Goal: Information Seeking & Learning: Learn about a topic

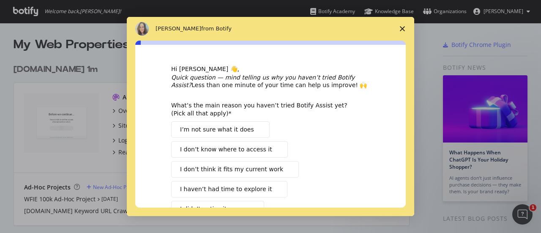
click at [403, 26] on icon "Close survey" at bounding box center [402, 28] width 5 height 5
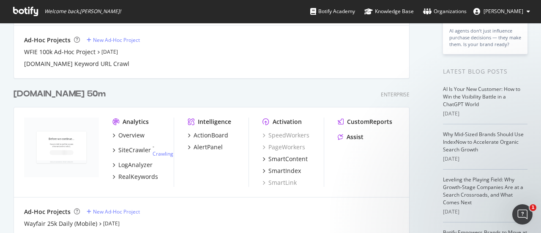
scroll to position [171, 0]
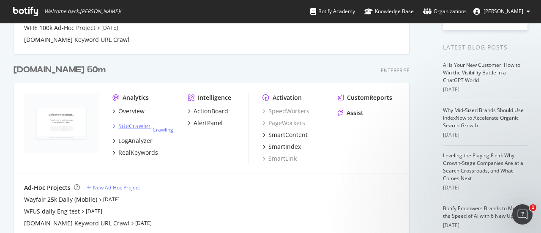
click at [113, 126] on icon "grid" at bounding box center [113, 126] width 3 height 4
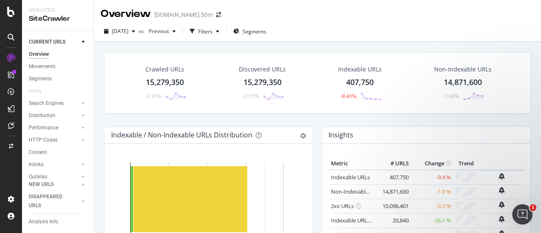
click at [11, 40] on icon at bounding box center [11, 37] width 7 height 7
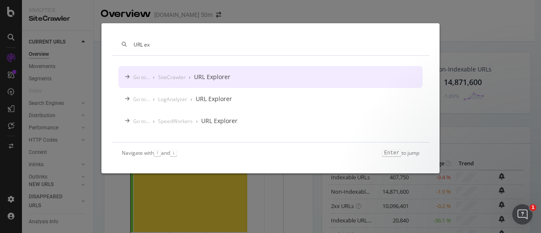
type input "URL ex"
click at [247, 78] on div "Go to... › SiteCrawler › URL Explorer" at bounding box center [270, 77] width 305 height 22
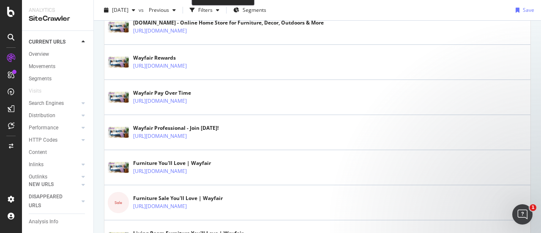
scroll to position [227, 0]
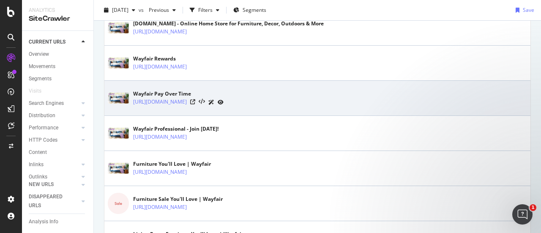
click at [214, 100] on icon at bounding box center [212, 102] width 6 height 5
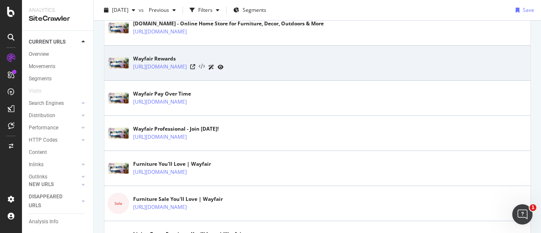
click at [205, 64] on icon at bounding box center [202, 67] width 6 height 6
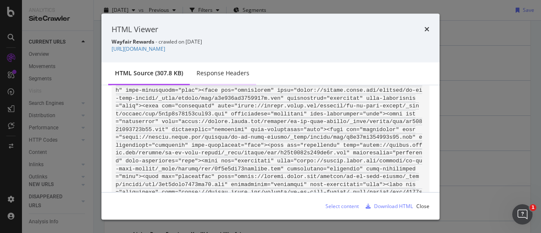
click at [210, 75] on div "Response Headers" at bounding box center [223, 73] width 53 height 8
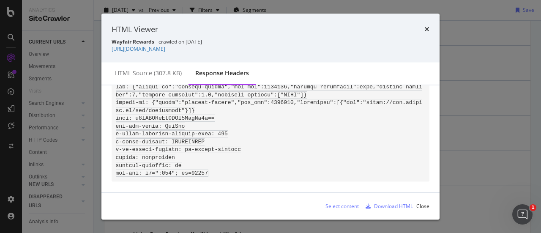
scroll to position [149, 0]
click at [422, 27] on div "HTML Viewer" at bounding box center [271, 29] width 318 height 11
click at [425, 28] on icon "times" at bounding box center [427, 29] width 5 height 7
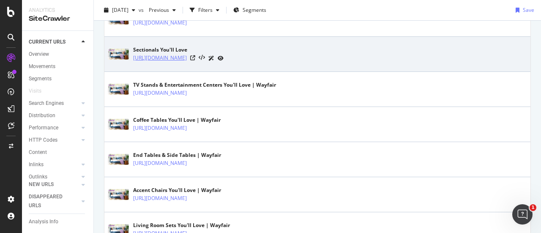
scroll to position [480, 0]
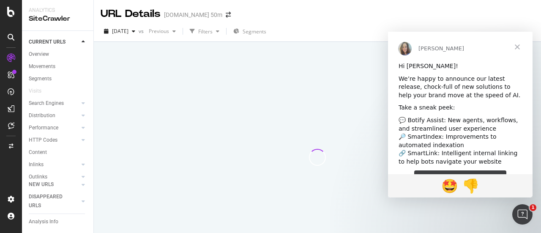
click at [519, 49] on span "Close" at bounding box center [517, 47] width 30 height 30
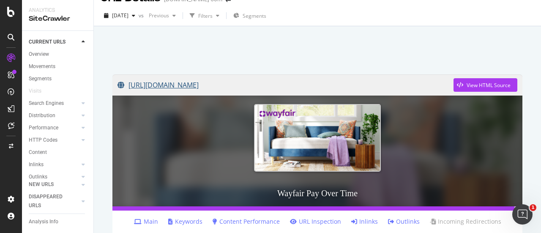
scroll to position [8, 0]
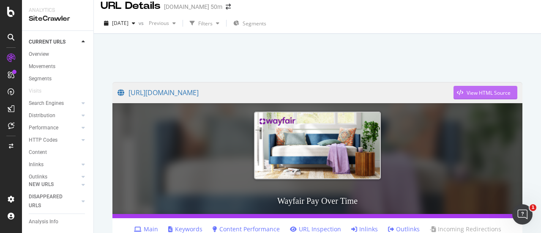
click at [465, 88] on div "View HTML Source" at bounding box center [482, 92] width 57 height 13
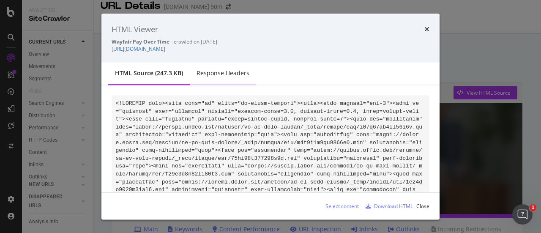
click at [210, 75] on div "Response Headers" at bounding box center [223, 73] width 53 height 8
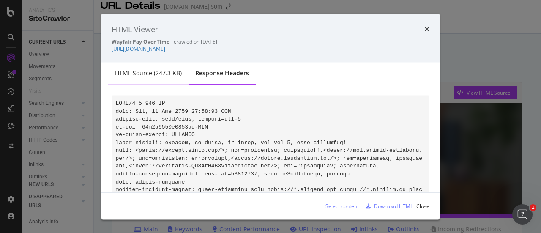
click at [154, 81] on div "HTML source (247.3 KB)" at bounding box center [148, 73] width 80 height 23
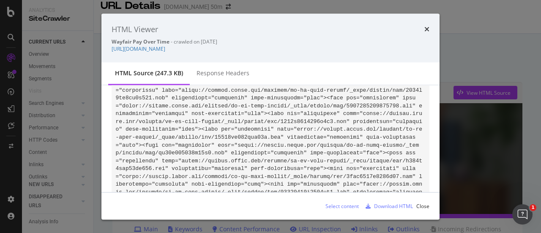
scroll to position [162, 0]
click at [381, 205] on div "Download HTML" at bounding box center [393, 205] width 39 height 7
click at [221, 70] on div "Response Headers" at bounding box center [223, 73] width 53 height 8
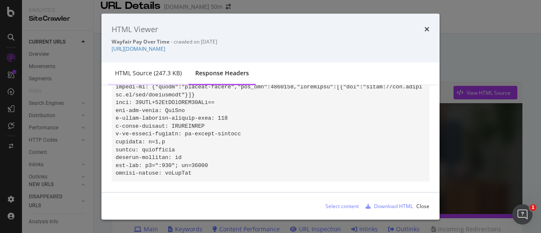
click at [155, 72] on div "HTML source (247.3 KB)" at bounding box center [148, 73] width 67 height 8
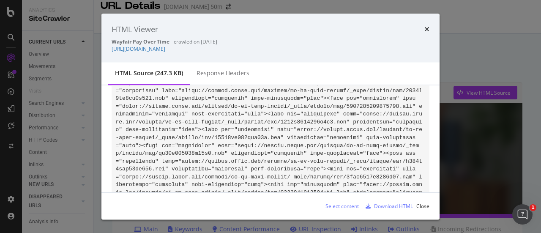
scroll to position [0, 0]
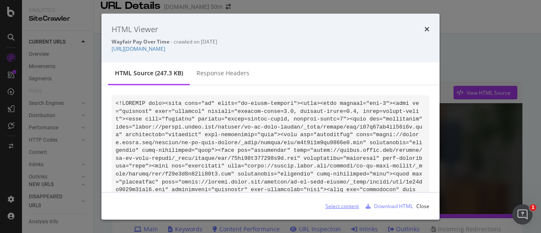
click at [336, 204] on div "Select content" at bounding box center [342, 205] width 33 height 7
click at [425, 26] on icon "times" at bounding box center [427, 29] width 5 height 7
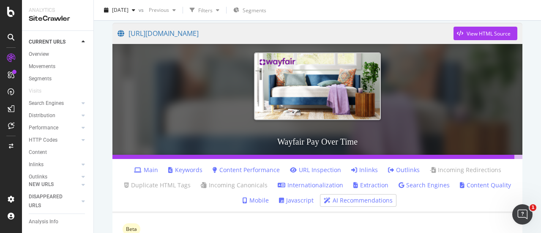
scroll to position [108, 0]
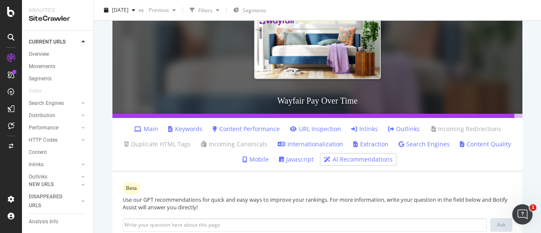
click at [322, 129] on link "URL Inspection" at bounding box center [315, 129] width 51 height 8
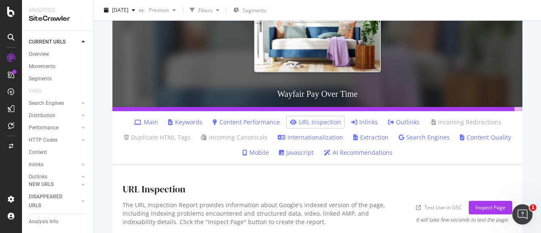
scroll to position [126, 0]
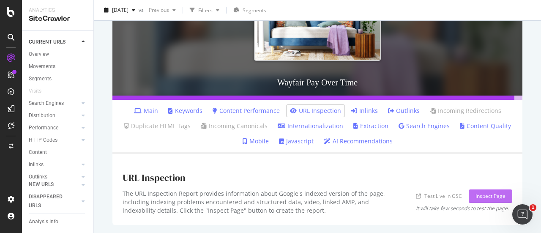
click at [492, 196] on div "Inspect Page" at bounding box center [491, 195] width 30 height 7
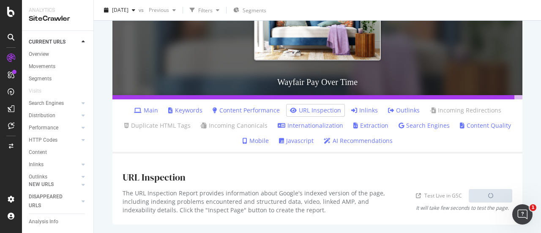
click at [364, 126] on link "Extraction" at bounding box center [371, 125] width 35 height 8
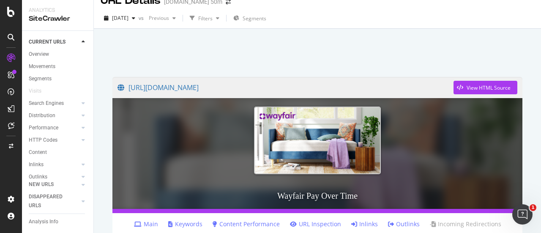
scroll to position [89, 0]
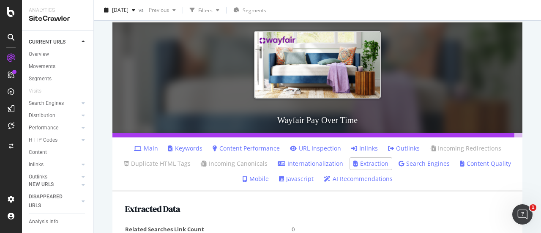
click at [297, 176] on link "Javascript" at bounding box center [296, 179] width 35 height 8
